Goal: Task Accomplishment & Management: Manage account settings

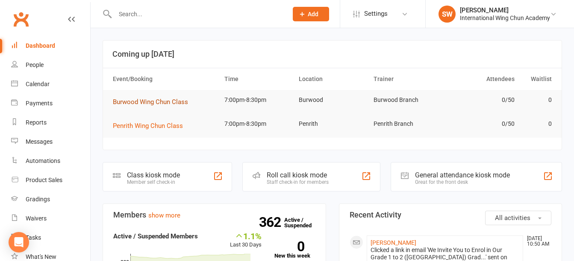
click at [136, 102] on span "Burwood Wing Chun Class" at bounding box center [150, 102] width 75 height 8
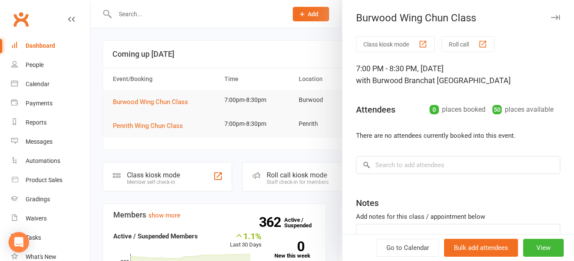
click at [453, 47] on button "Roll call" at bounding box center [467, 44] width 53 height 16
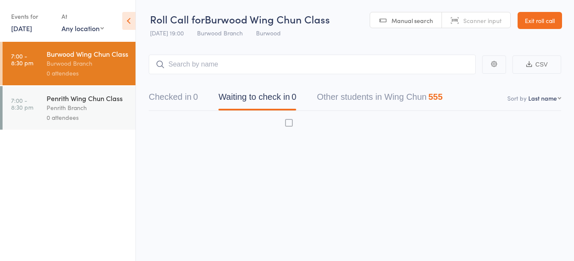
click at [31, 30] on link "11 Aug, 2025" at bounding box center [21, 27] width 21 height 9
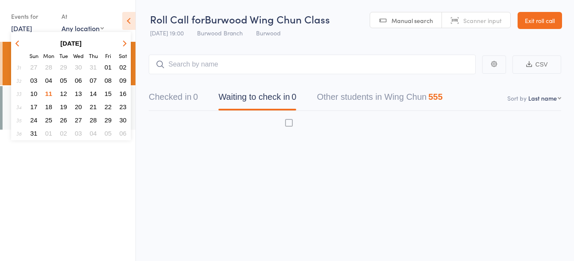
click at [52, 82] on span "04" at bounding box center [48, 80] width 7 height 7
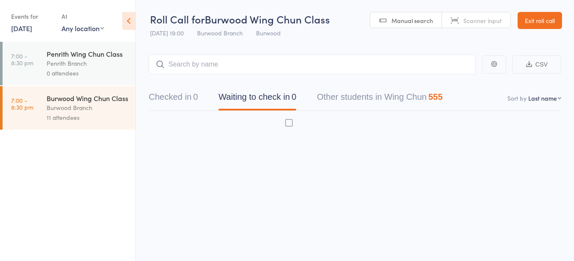
click at [64, 67] on div "Penrith Branch" at bounding box center [88, 64] width 82 height 10
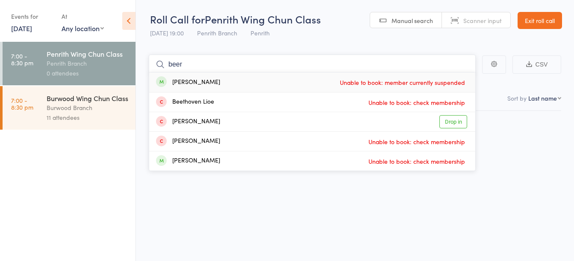
click at [282, 63] on input "beer" at bounding box center [312, 65] width 327 height 20
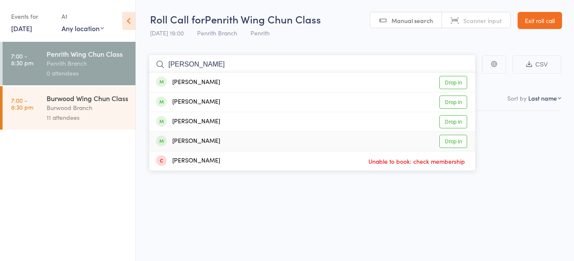
type input "david"
click at [277, 142] on div "David Balderstone Drop in" at bounding box center [312, 141] width 326 height 19
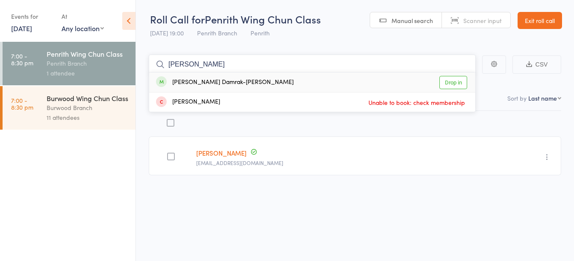
type input "evelyn"
click at [241, 84] on div "Evelyn Damrak-Wildman Drop in" at bounding box center [312, 83] width 326 height 20
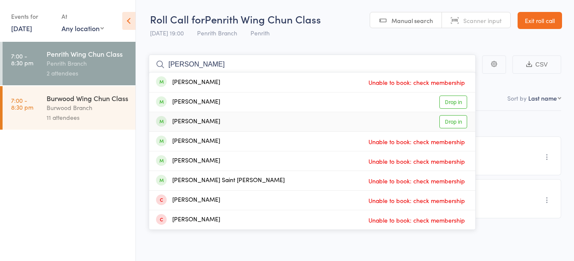
type input "james"
click at [290, 120] on div "James Malcolm Drop in" at bounding box center [312, 121] width 326 height 19
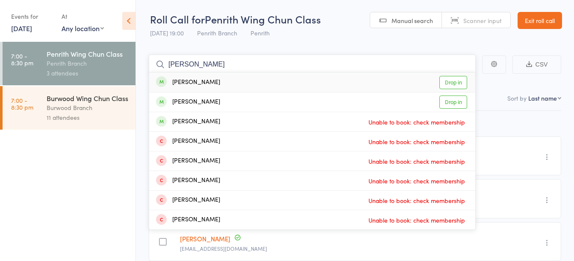
type input "j ali"
click at [240, 86] on div "Jeyla Ali Drop in" at bounding box center [312, 83] width 326 height 20
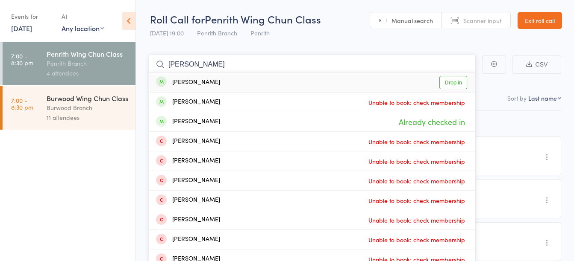
type input "m ali"
click at [249, 87] on div "Mem Ali Drop in" at bounding box center [312, 83] width 326 height 20
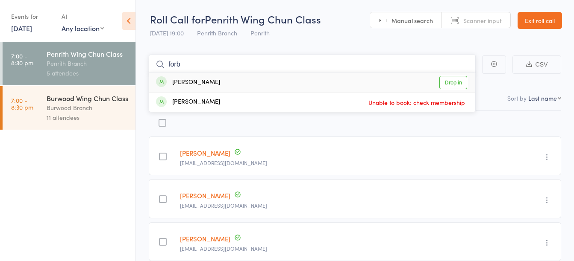
type input "forb"
click at [264, 78] on div "Merrilee Forbes Drop in" at bounding box center [312, 83] width 326 height 20
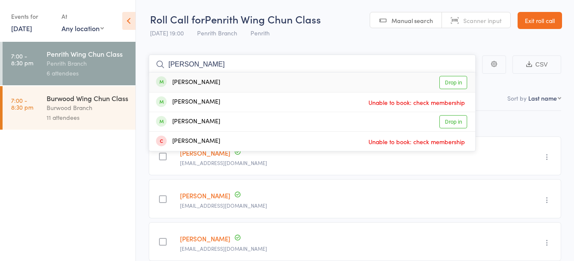
type input "ross"
click at [224, 80] on div "Ross Dalby Drop in" at bounding box center [312, 83] width 326 height 20
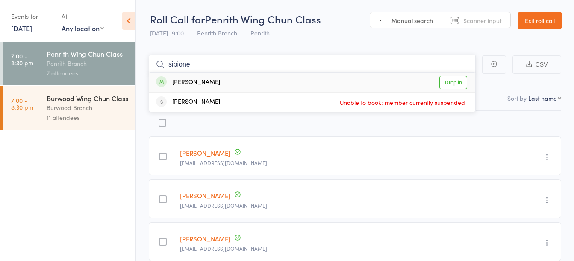
type input "sipione"
click at [246, 84] on div "Stephanie Sipione Drop in" at bounding box center [312, 83] width 326 height 20
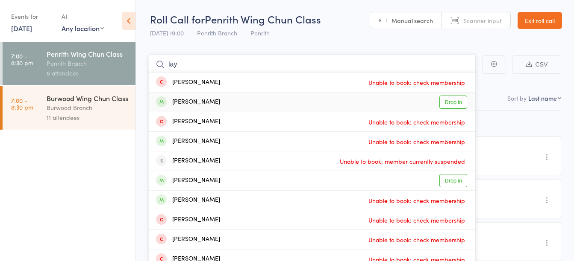
type input "lay"
click at [237, 103] on div "Zavier Lay Drop in" at bounding box center [312, 102] width 326 height 19
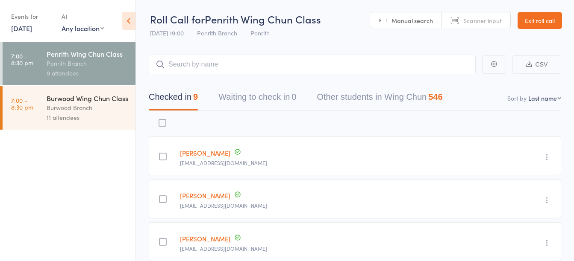
click at [547, 101] on select "First name Last name Birthday today? Behind on payments? Check in time Next pay…" at bounding box center [544, 98] width 33 height 9
select select "0"
click at [528, 94] on select "First name Last name Birthday today? Behind on payments? Check in time Next pay…" at bounding box center [544, 98] width 33 height 9
click at [27, 29] on link "4 Aug, 2025" at bounding box center [21, 27] width 21 height 9
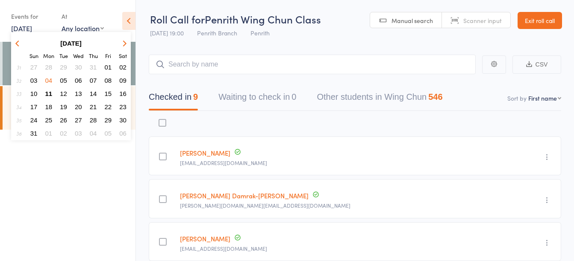
click at [94, 79] on span "07" at bounding box center [93, 80] width 7 height 7
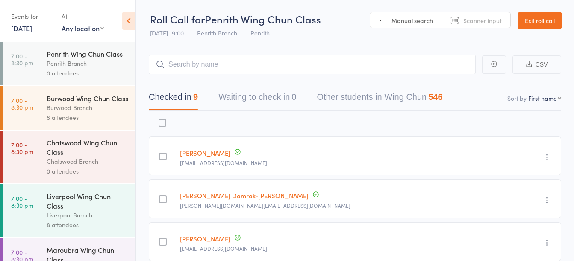
click at [97, 59] on div "Penrith Wing Chun Class" at bounding box center [88, 53] width 82 height 9
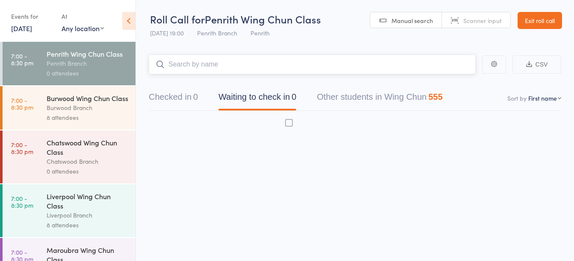
click at [229, 63] on input "search" at bounding box center [312, 65] width 327 height 20
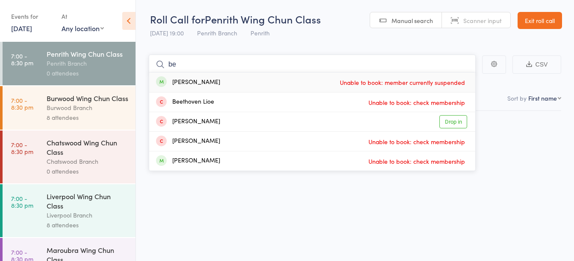
type input "b"
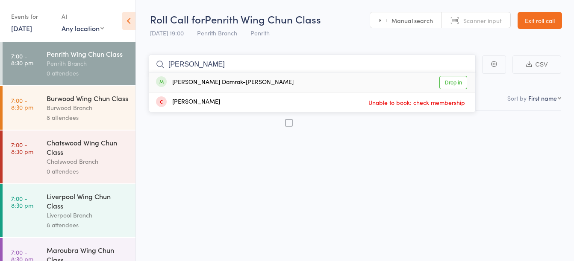
type input "evelyn"
click at [215, 85] on div "[PERSON_NAME] Damrak-[PERSON_NAME]" at bounding box center [225, 83] width 138 height 10
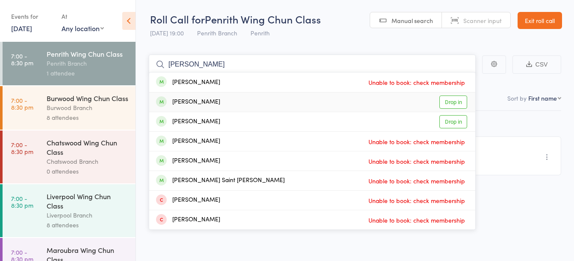
type input "james"
click at [228, 106] on div "James Malcolm Drop in" at bounding box center [312, 102] width 326 height 19
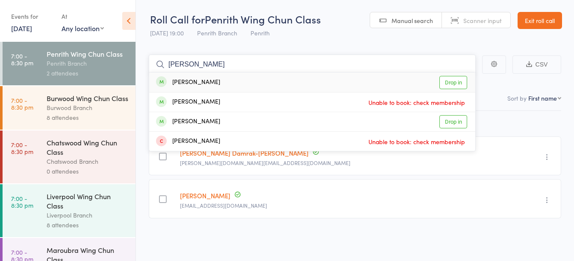
type input "ross"
click at [295, 85] on div "Ross Dalby Drop in" at bounding box center [312, 83] width 326 height 20
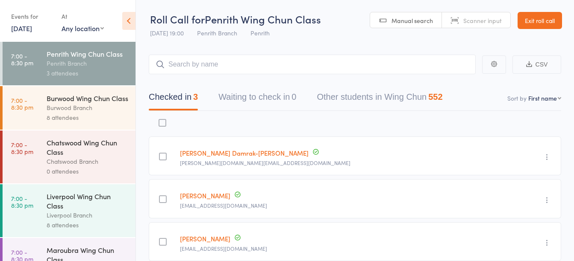
click at [558, 15] on link "Exit roll call" at bounding box center [539, 20] width 44 height 17
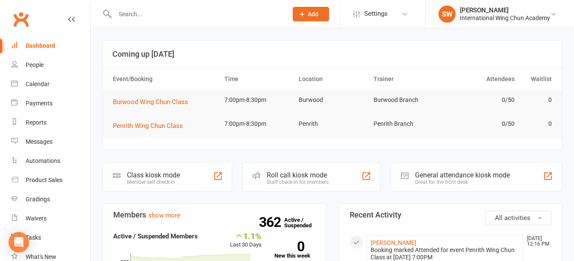
click at [192, 14] on input "text" at bounding box center [196, 14] width 169 height 12
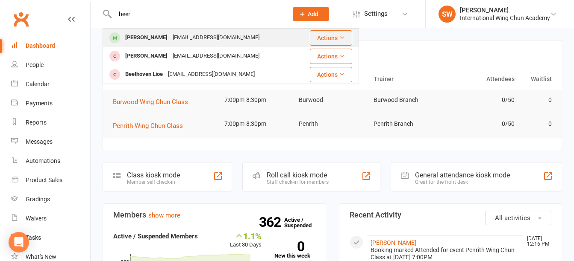
type input "beer"
click at [172, 40] on div "[EMAIL_ADDRESS][DOMAIN_NAME]" at bounding box center [216, 38] width 92 height 12
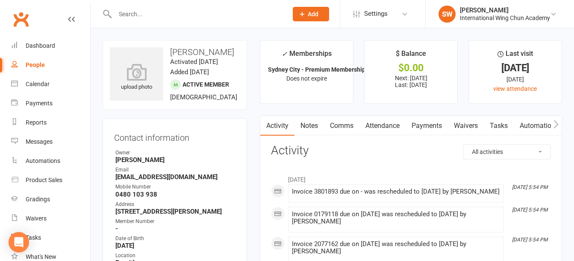
click at [433, 133] on link "Payments" at bounding box center [426, 126] width 42 height 20
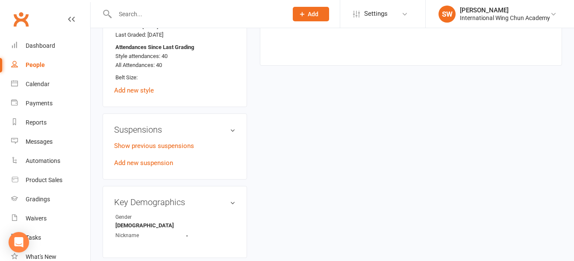
scroll to position [598, 0]
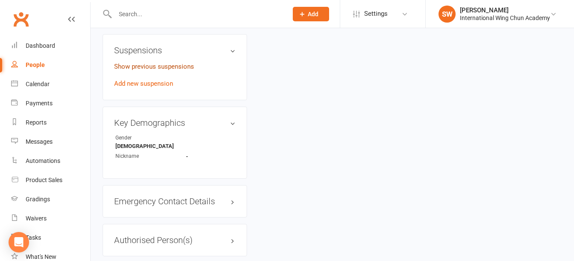
click at [179, 70] on link "Show previous suspensions" at bounding box center [154, 67] width 80 height 8
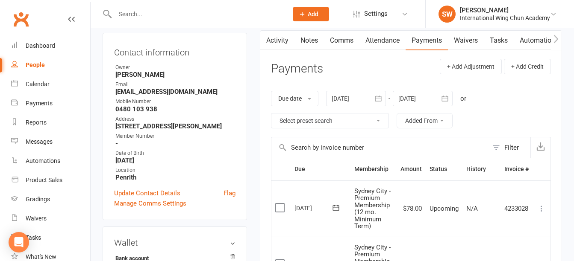
scroll to position [0, 0]
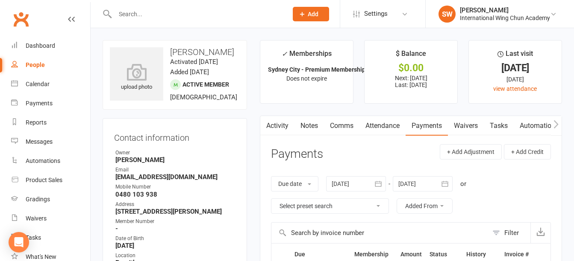
click at [358, 183] on div at bounding box center [356, 183] width 60 height 15
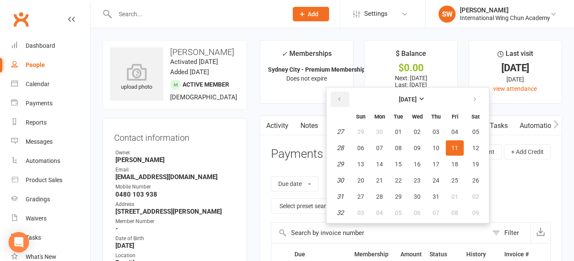
click at [344, 101] on button "button" at bounding box center [340, 99] width 18 height 15
click at [360, 133] on span "01" at bounding box center [360, 132] width 7 height 7
type input "[DATE]"
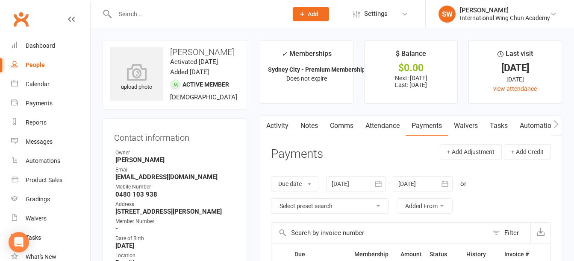
click at [377, 126] on link "Attendance" at bounding box center [382, 126] width 46 height 20
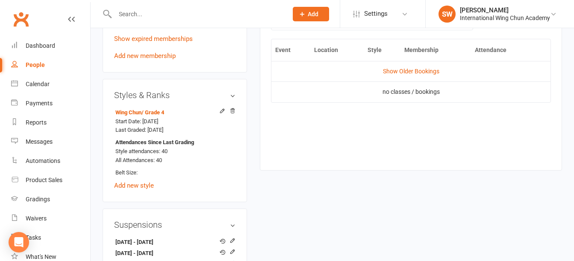
scroll to position [395, 0]
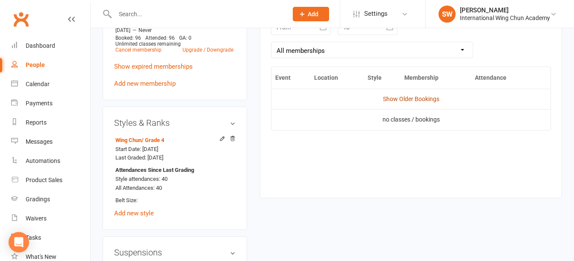
click at [419, 100] on link "Show Older Bookings" at bounding box center [411, 99] width 56 height 7
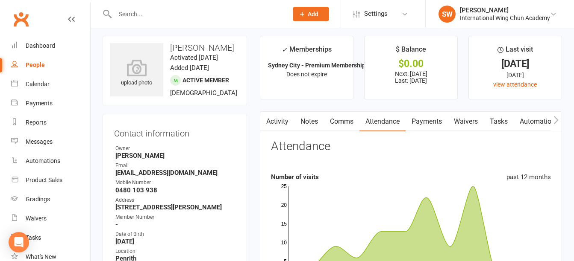
scroll to position [0, 0]
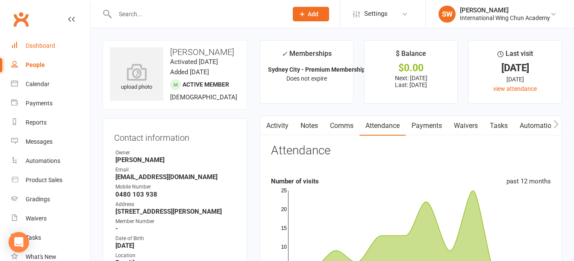
click at [47, 45] on div "Dashboard" at bounding box center [40, 45] width 29 height 7
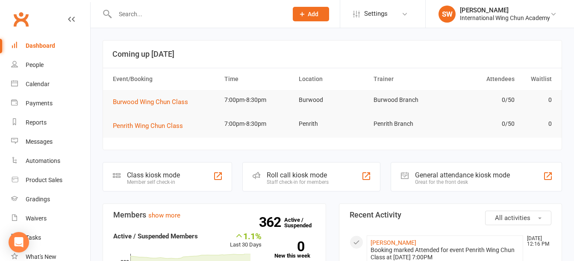
click at [191, 16] on input "text" at bounding box center [196, 14] width 169 height 12
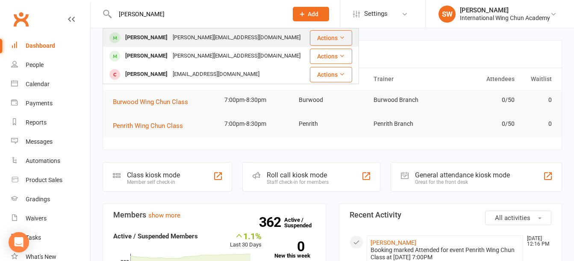
type input "[PERSON_NAME]"
click at [186, 36] on div "[PERSON_NAME][EMAIL_ADDRESS][DOMAIN_NAME]" at bounding box center [236, 38] width 133 height 12
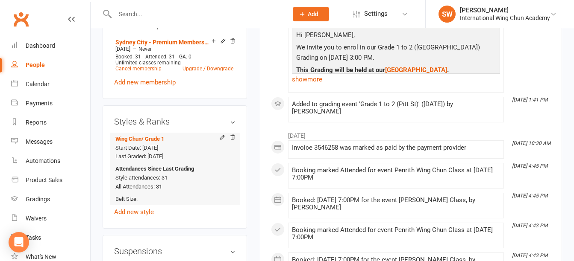
scroll to position [555, 0]
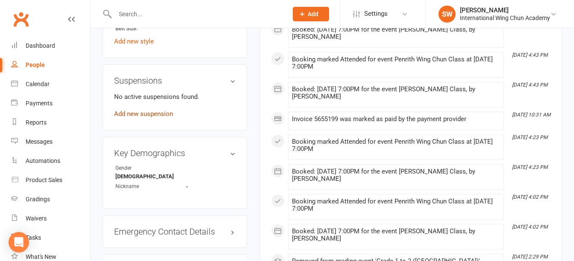
click at [165, 117] on link "Add new suspension" at bounding box center [143, 114] width 59 height 8
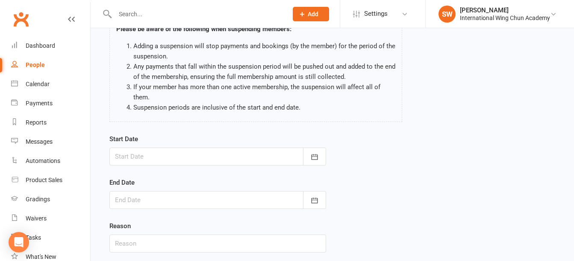
scroll to position [85, 0]
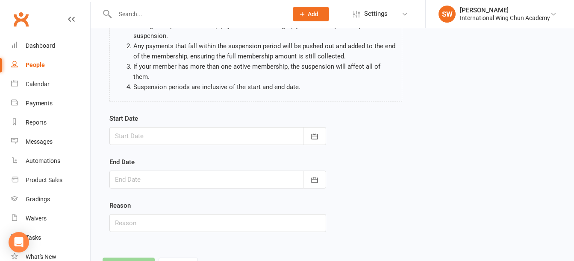
click at [197, 140] on div at bounding box center [217, 136] width 217 height 18
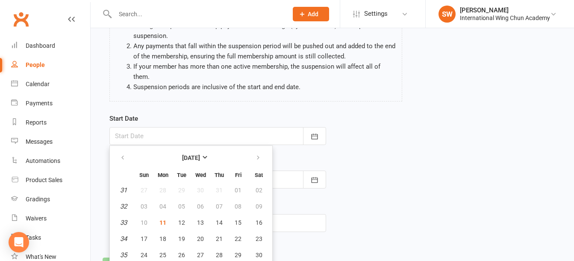
scroll to position [104, 0]
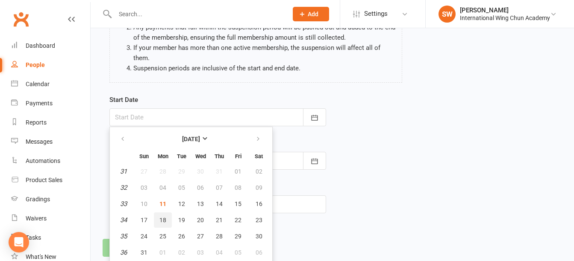
click at [159, 219] on span "18" at bounding box center [162, 220] width 7 height 7
type input "[DATE]"
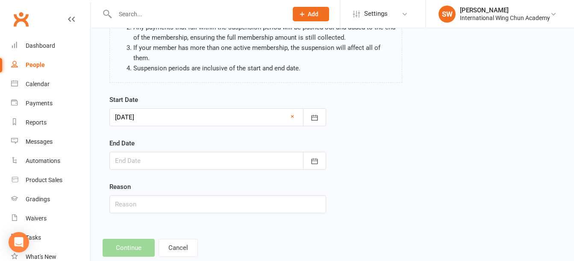
click at [151, 159] on div at bounding box center [217, 161] width 217 height 18
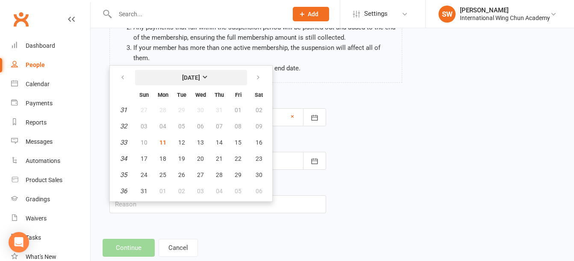
click at [200, 75] on strong "[DATE]" at bounding box center [191, 77] width 18 height 7
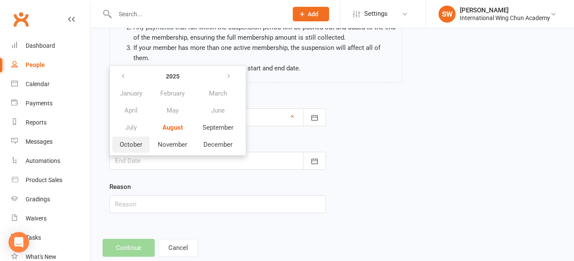
click at [134, 144] on span "October" at bounding box center [131, 145] width 23 height 8
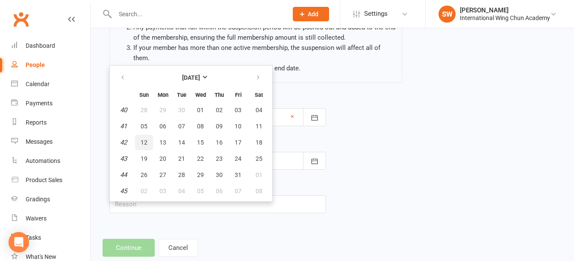
click at [147, 141] on span "12" at bounding box center [143, 142] width 7 height 7
type input "[DATE]"
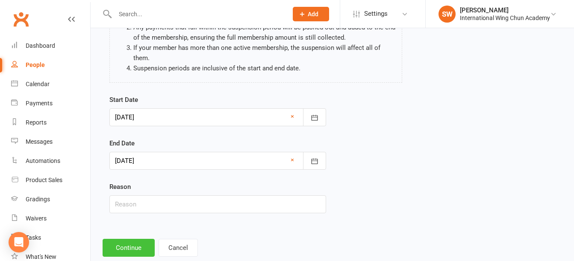
click at [123, 243] on button "Continue" at bounding box center [128, 248] width 52 height 18
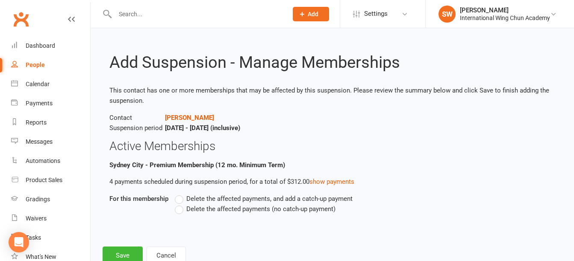
click at [199, 208] on span "Delete the affected payments (no catch-up payment)" at bounding box center [260, 208] width 149 height 9
click at [180, 204] on input "Delete the affected payments (no catch-up payment)" at bounding box center [178, 204] width 6 height 0
click at [128, 252] on button "Save" at bounding box center [122, 256] width 40 height 18
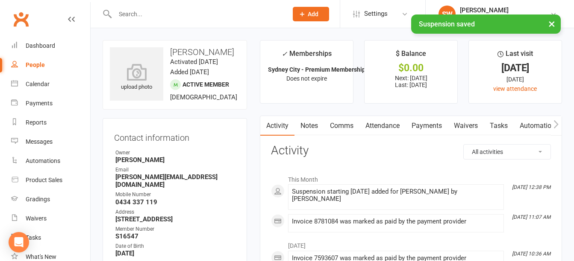
click at [431, 123] on link "Payments" at bounding box center [426, 126] width 42 height 20
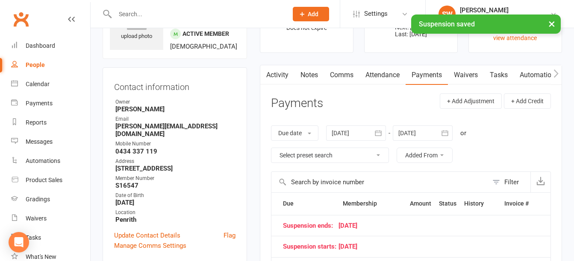
scroll to position [128, 0]
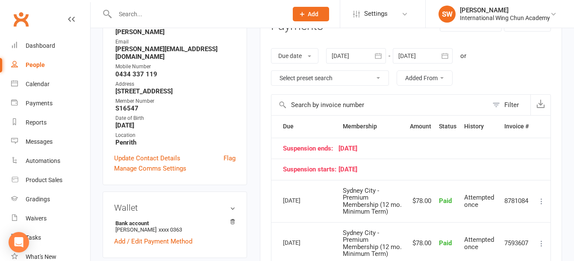
click at [423, 54] on div at bounding box center [422, 55] width 60 height 15
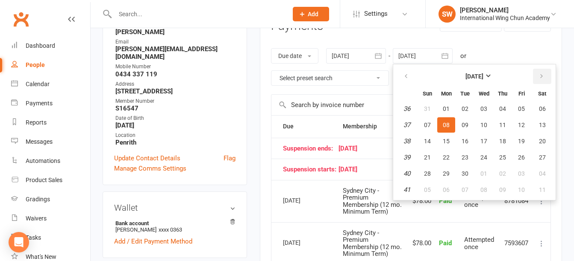
click at [541, 73] on button "button" at bounding box center [542, 76] width 18 height 15
click at [427, 184] on button "02" at bounding box center [427, 189] width 18 height 15
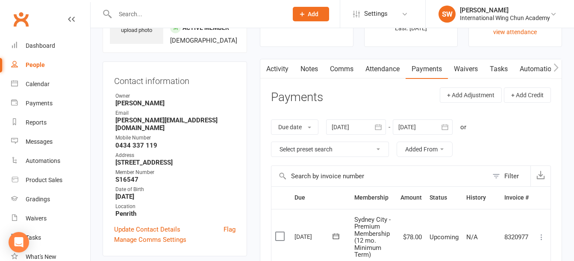
scroll to position [0, 0]
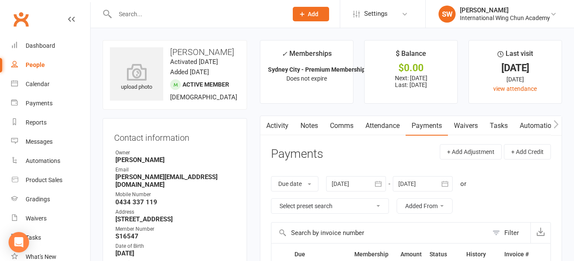
click at [424, 181] on div at bounding box center [422, 183] width 60 height 15
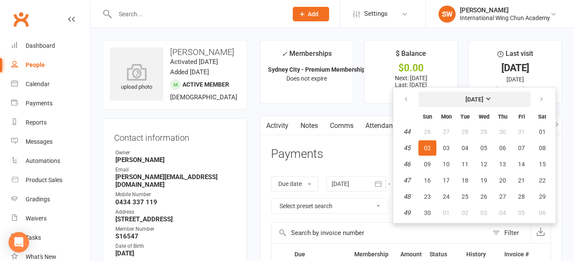
click at [508, 97] on button "[DATE]" at bounding box center [474, 99] width 112 height 15
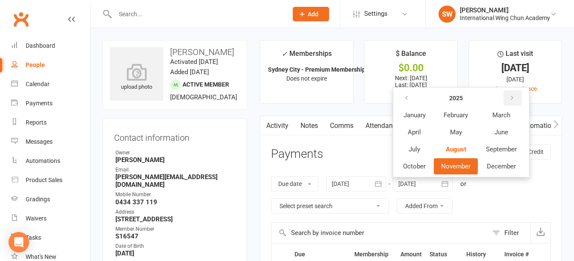
click at [508, 97] on button "button" at bounding box center [512, 98] width 18 height 15
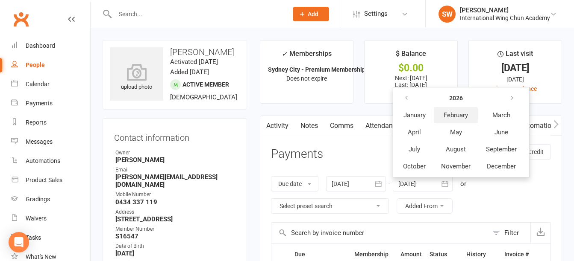
click at [459, 112] on span "February" at bounding box center [455, 115] width 24 height 8
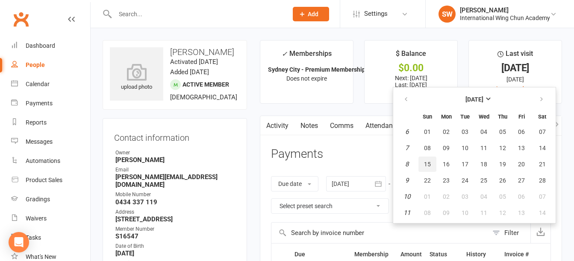
click at [425, 167] on button "15" at bounding box center [427, 164] width 18 height 15
type input "[DATE]"
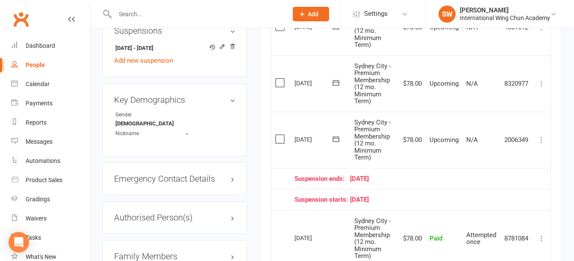
scroll to position [683, 0]
